Goal: Task Accomplishment & Management: Complete application form

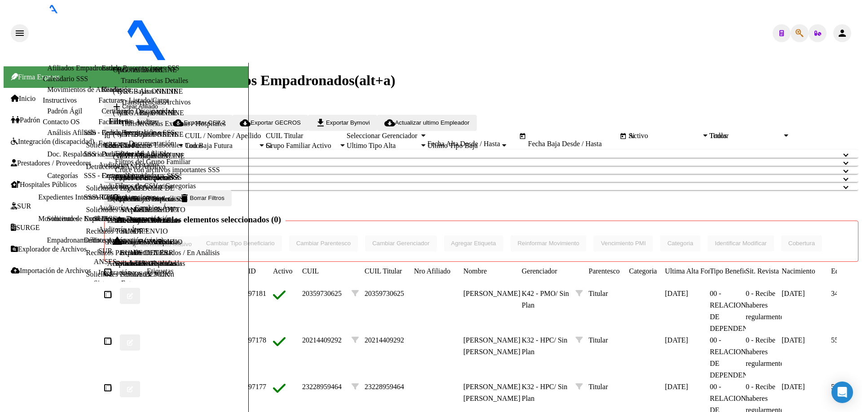
click at [801, 24] on button "button" at bounding box center [799, 33] width 18 height 18
paste input "94730252"
type input "94730252"
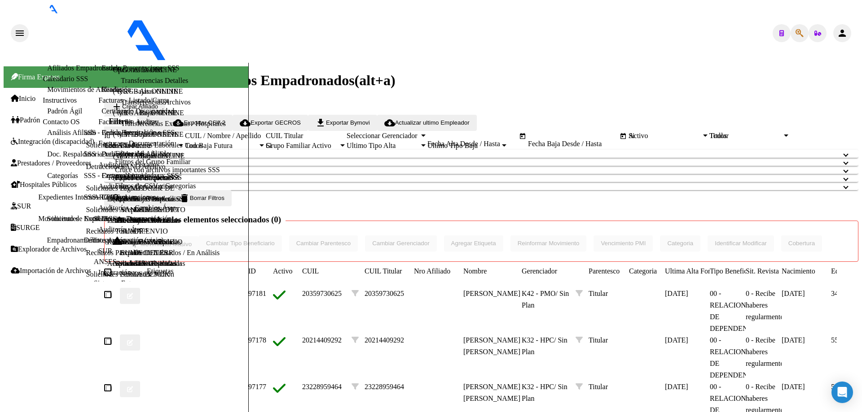
radio input "true"
type input "20-16320197-7"
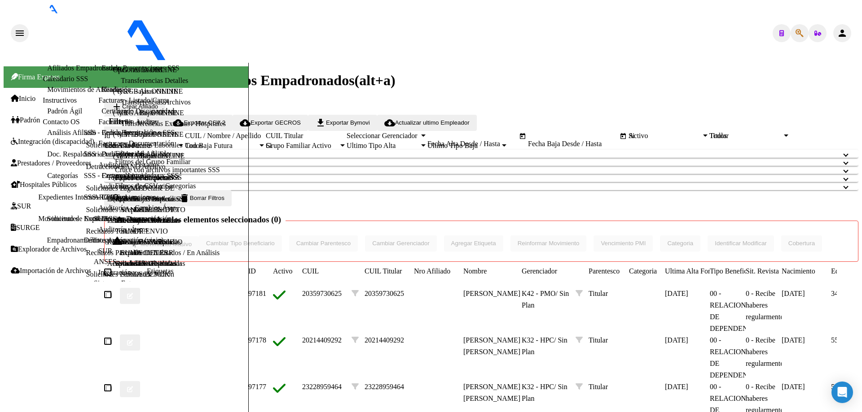
type input "pasan al total"
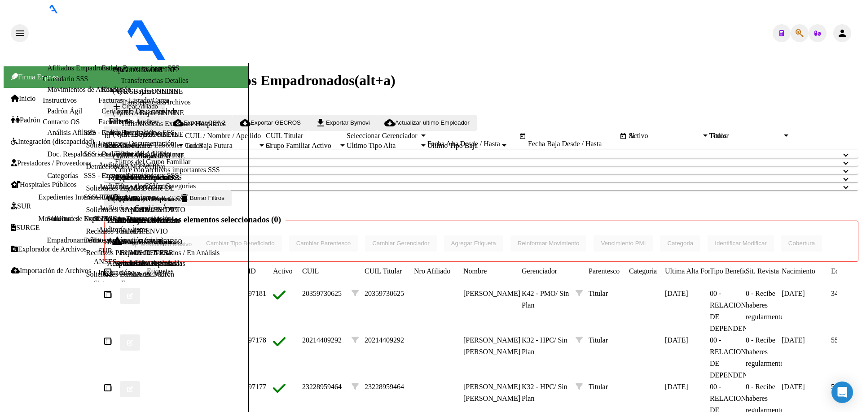
drag, startPoint x: 200, startPoint y: 127, endPoint x: 97, endPoint y: 110, distance: 104.8
paste input "3416174"
type input "93416174"
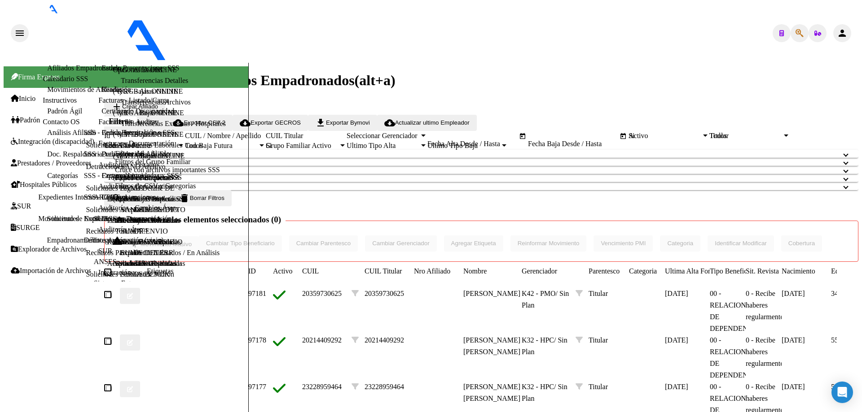
type textarea "27934161748"
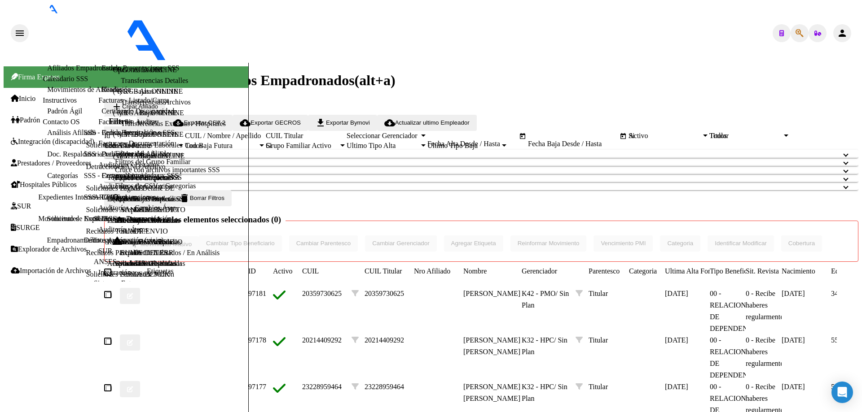
drag, startPoint x: 195, startPoint y: 123, endPoint x: 0, endPoint y: 101, distance: 196.5
paste input "4397023"
type input "4397023"
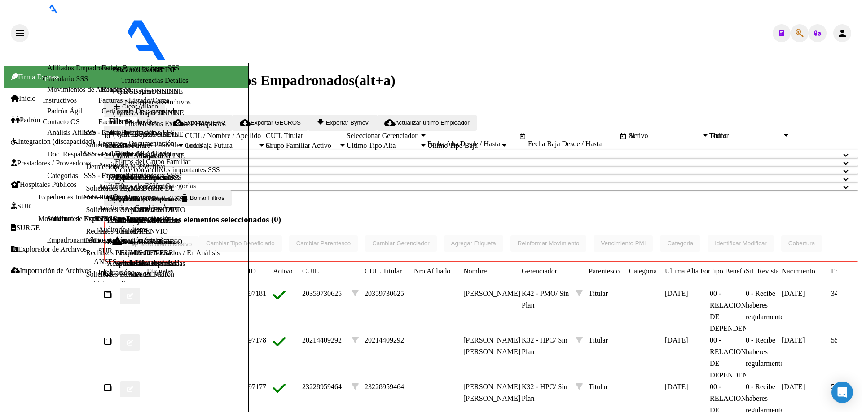
type textarea "20043970233"
radio input "true"
type input "33-63761744-9"
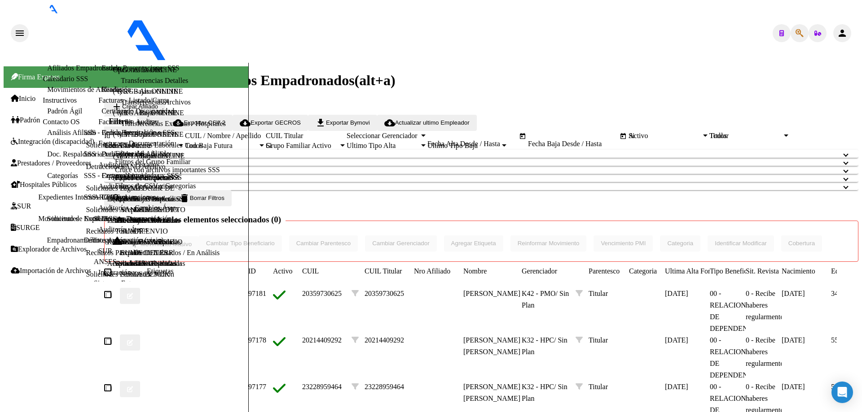
type input "[DATE]"
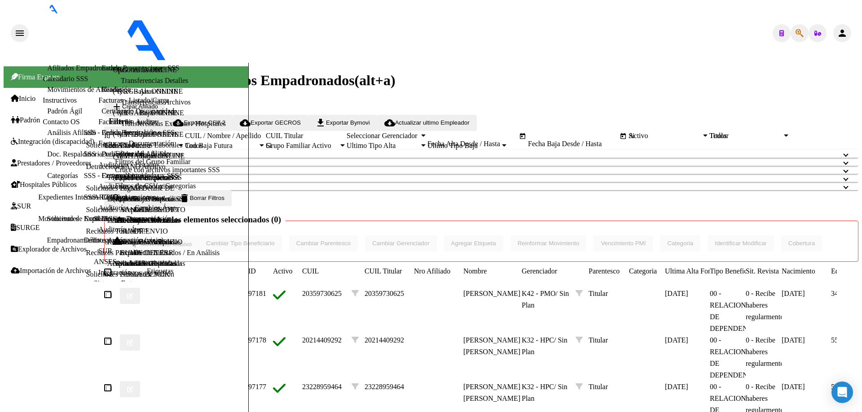
checkbox input "false"
drag, startPoint x: 188, startPoint y: 137, endPoint x: 41, endPoint y: 120, distance: 147.8
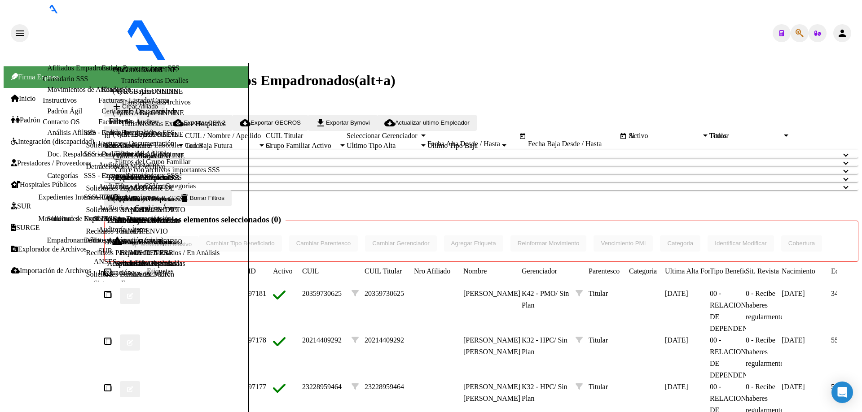
paste input "6049825"
type input "6049825"
type textarea "27060498259"
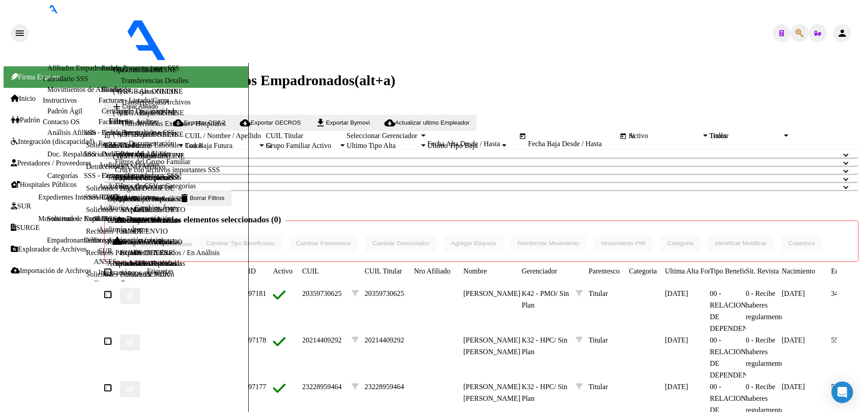
radio input "true"
type input "33-63761744-9"
type input "0205-10-06"
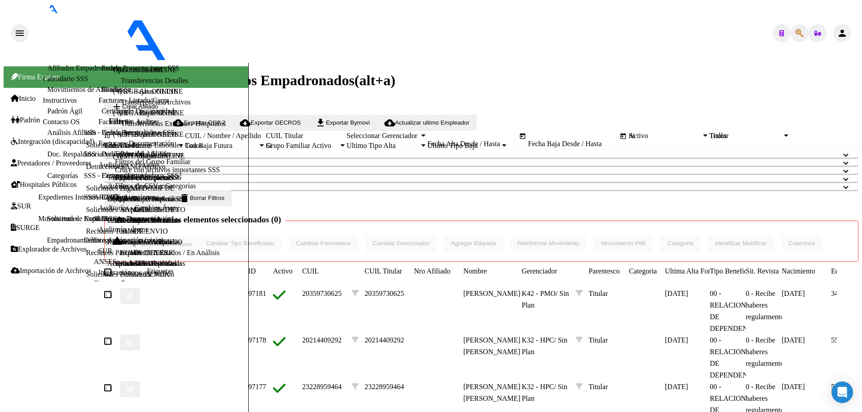
type input "[DATE]"
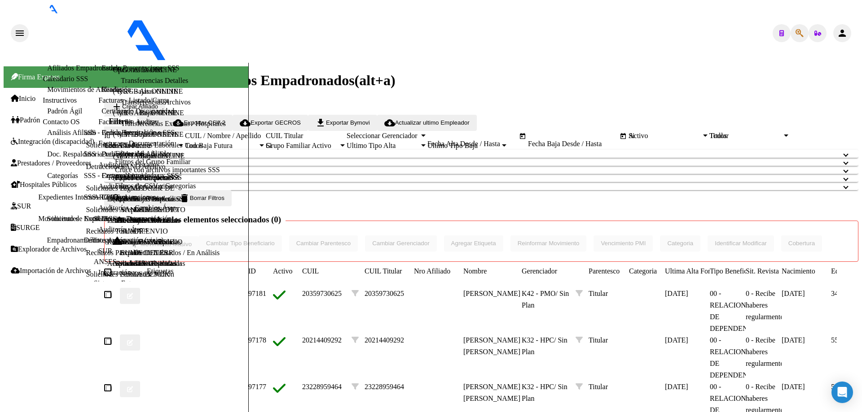
checkbox input "false"
drag, startPoint x: 178, startPoint y: 132, endPoint x: 0, endPoint y: 79, distance: 185.5
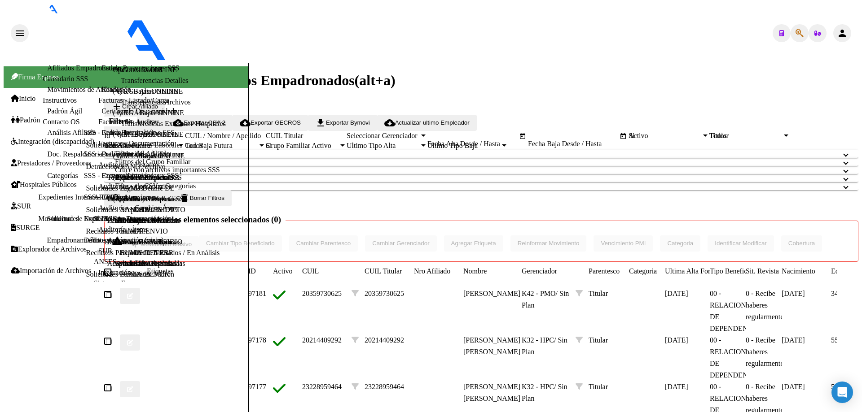
paste input "10122098"
type input "10122098"
type textarea "27101220988"
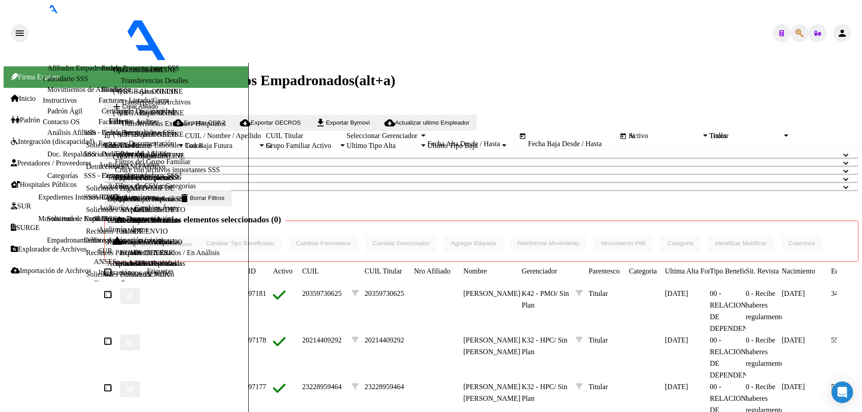
radio input "true"
type input "33-63761744-9"
type input "[DATE]"
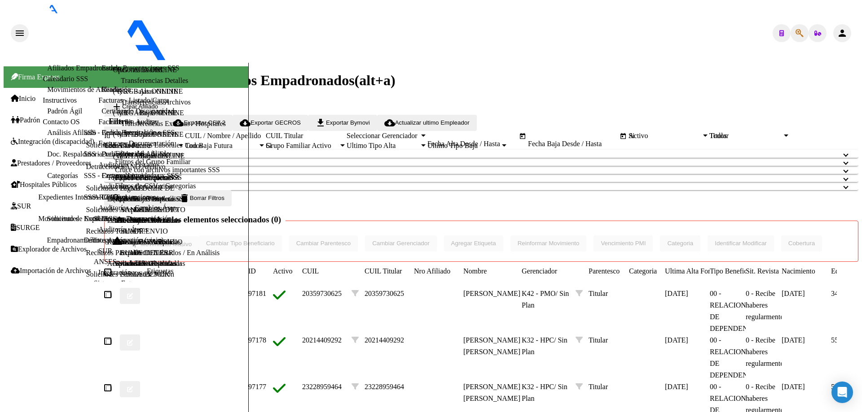
checkbox input "false"
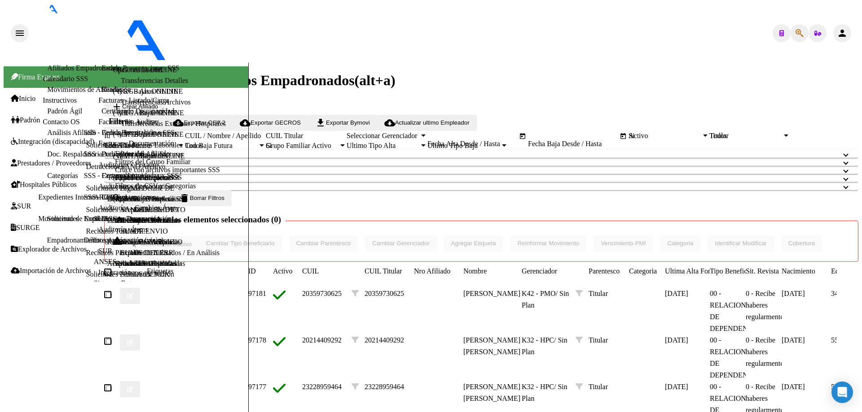
drag, startPoint x: 199, startPoint y: 129, endPoint x: 112, endPoint y: 131, distance: 87.5
paste input "3460373"
type input "13460373"
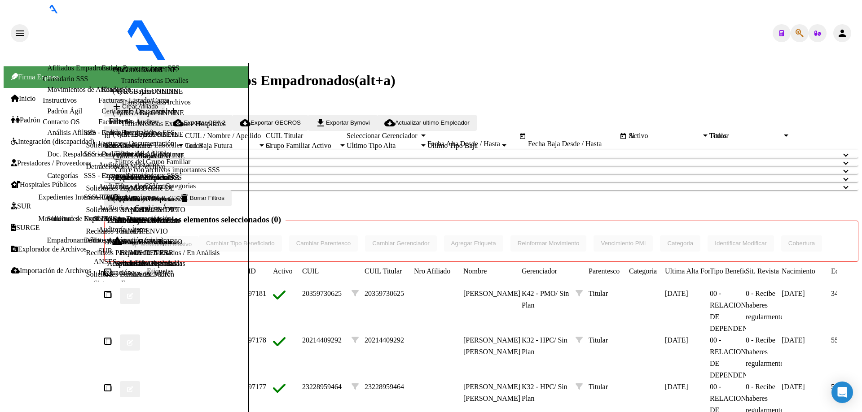
type textarea "27134603734"
radio input "true"
type input "33-63761744-9"
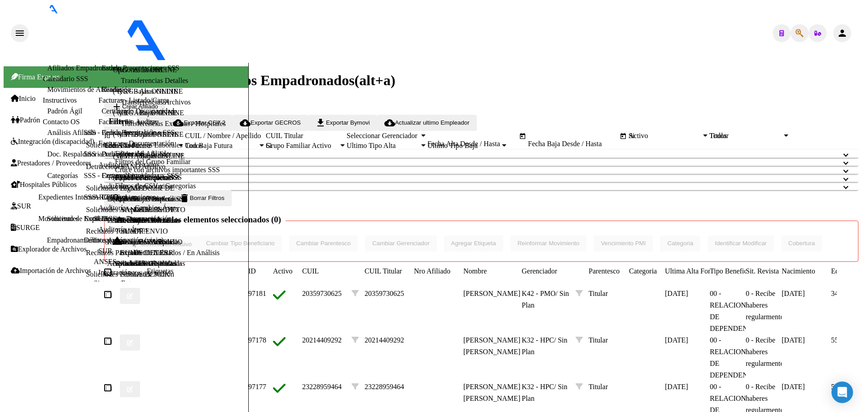
type input "[DATE]"
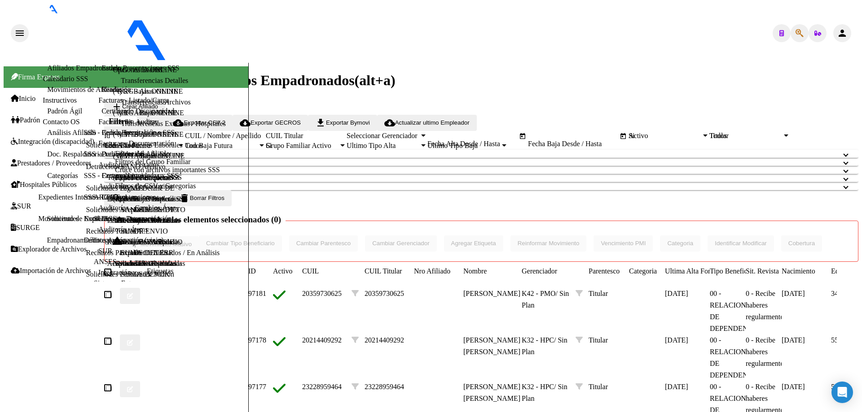
checkbox input "false"
